Goal: Task Accomplishment & Management: Manage account settings

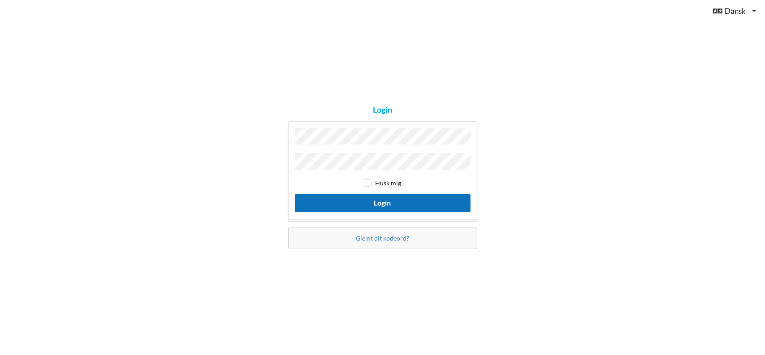
click at [396, 199] on button "Login" at bounding box center [383, 203] width 176 height 18
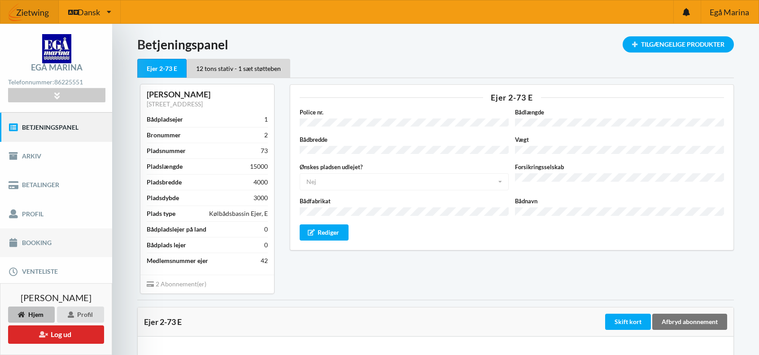
click at [39, 243] on link "Booking" at bounding box center [56, 242] width 112 height 29
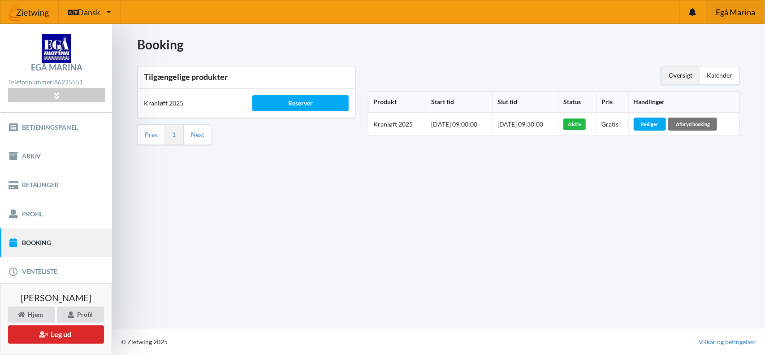
click at [732, 12] on span "Egå Marina" at bounding box center [735, 12] width 39 height 8
click at [734, 10] on span "Egå Marina" at bounding box center [735, 12] width 39 height 8
click at [39, 339] on button "Log ud" at bounding box center [56, 334] width 96 height 18
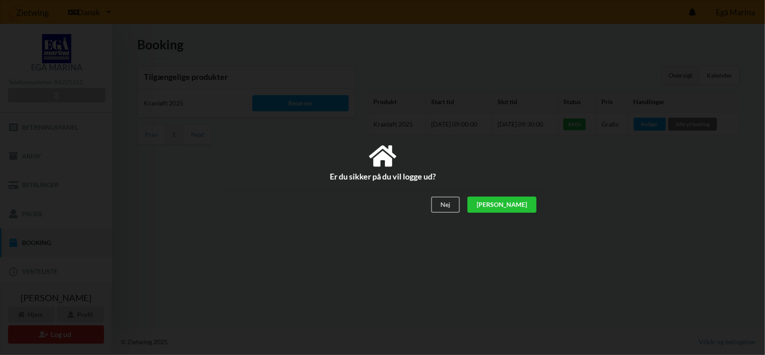
click at [522, 207] on div "[PERSON_NAME]" at bounding box center [501, 204] width 69 height 16
